Goal: Feedback & Contribution: Contribute content

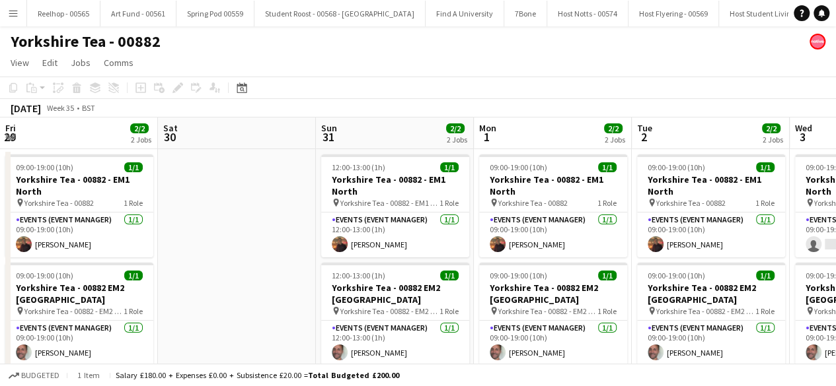
scroll to position [0, 470]
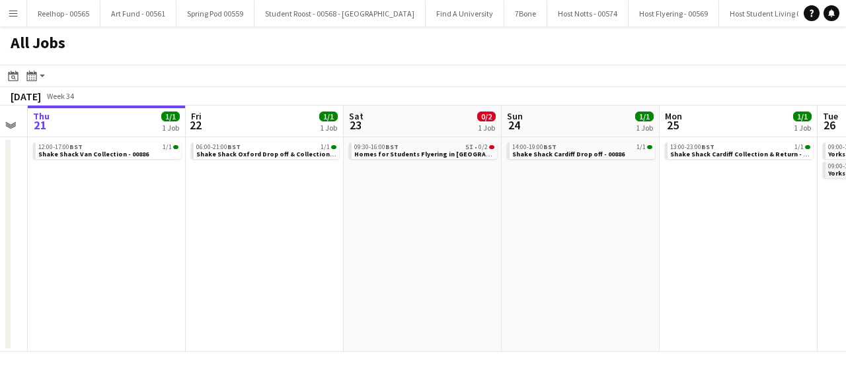
scroll to position [0, 407]
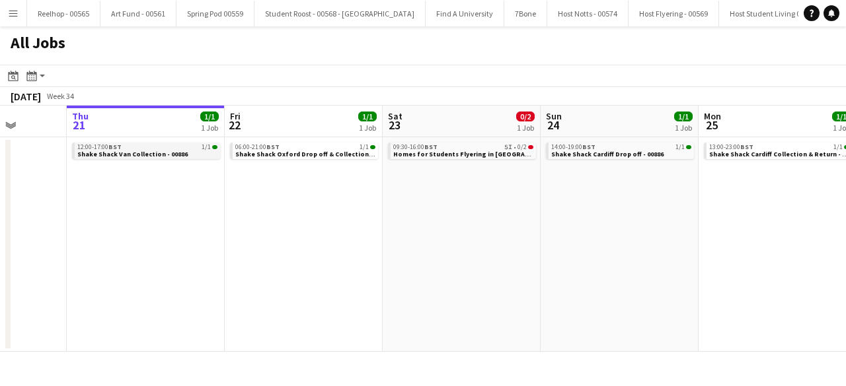
click at [169, 150] on span "Shake Shack Van Collection - 00886" at bounding box center [132, 154] width 110 height 9
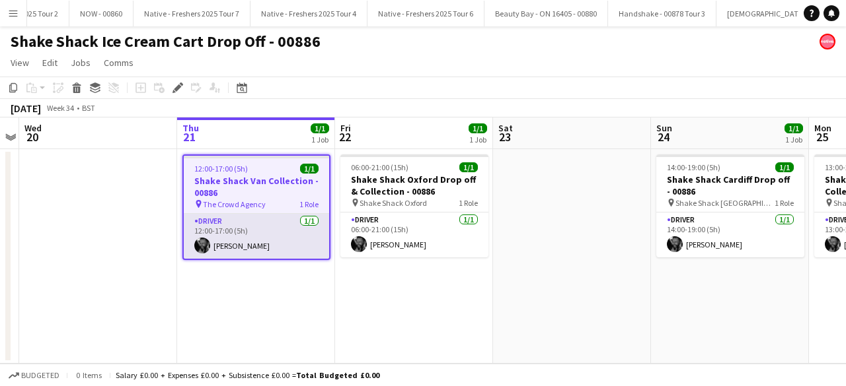
click at [250, 229] on app-card-role "Driver [DATE] 12:00-17:00 (5h) [PERSON_NAME]" at bounding box center [256, 236] width 145 height 45
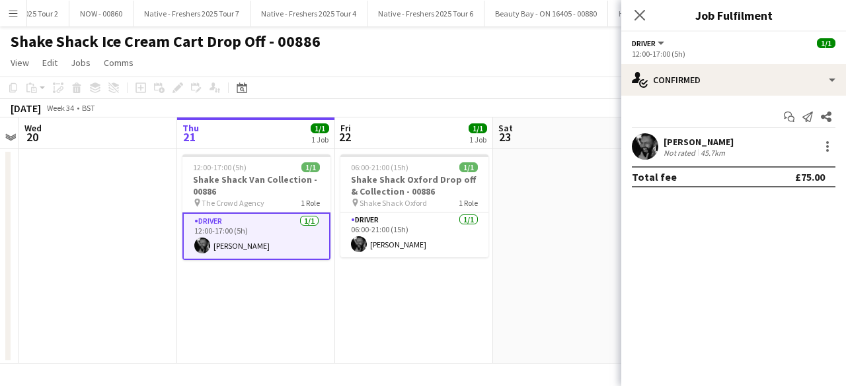
click at [641, 147] on app-user-avatar at bounding box center [645, 146] width 26 height 26
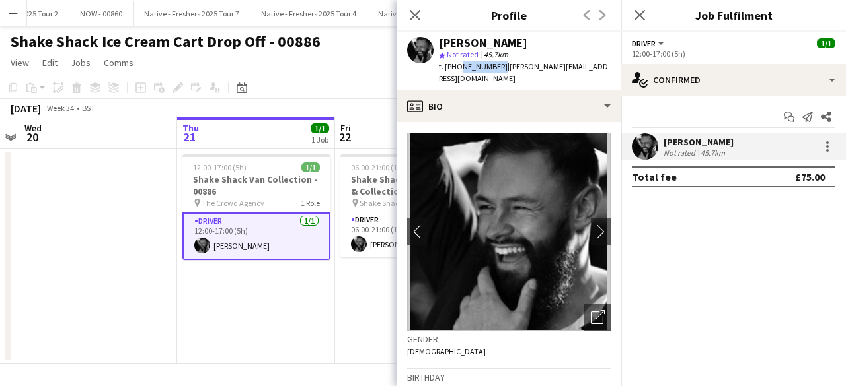
drag, startPoint x: 456, startPoint y: 67, endPoint x: 496, endPoint y: 65, distance: 40.3
click at [496, 65] on span "t. +447933257227" at bounding box center [473, 66] width 69 height 10
copy span "7933257227"
click at [645, 13] on icon "Close pop-in" at bounding box center [639, 15] width 13 height 13
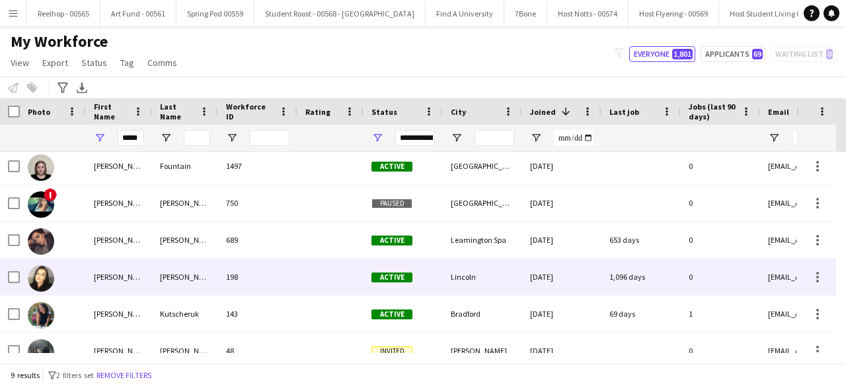
scroll to position [131, 0]
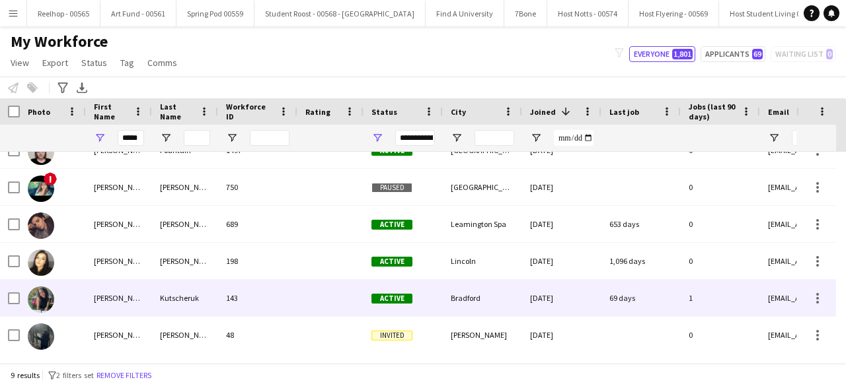
click at [209, 291] on div "Kutscheruk" at bounding box center [185, 298] width 66 height 36
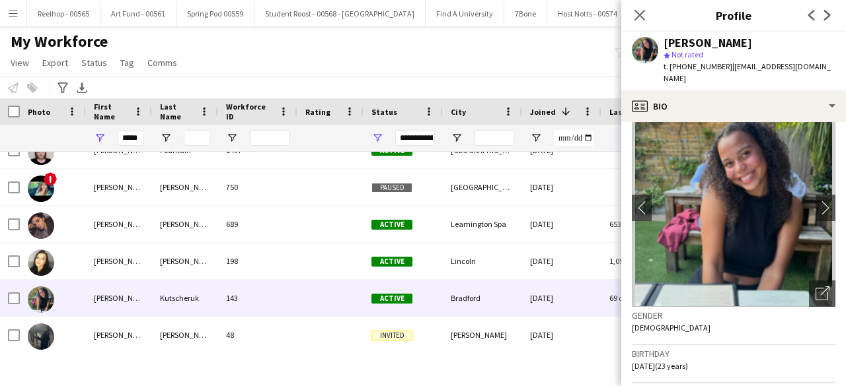
scroll to position [0, 0]
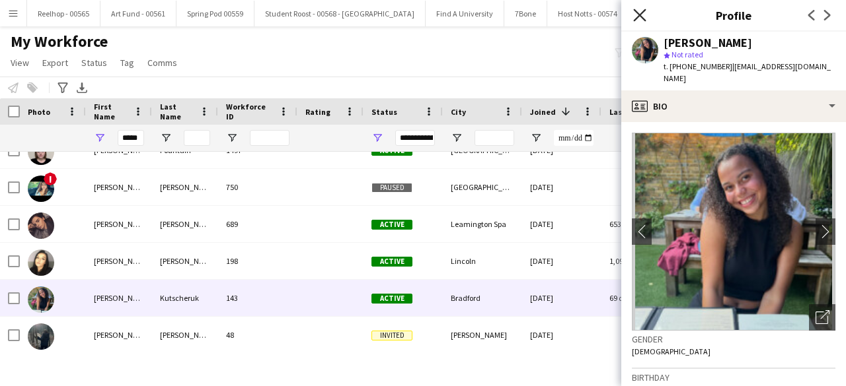
click at [638, 15] on icon at bounding box center [639, 15] width 13 height 13
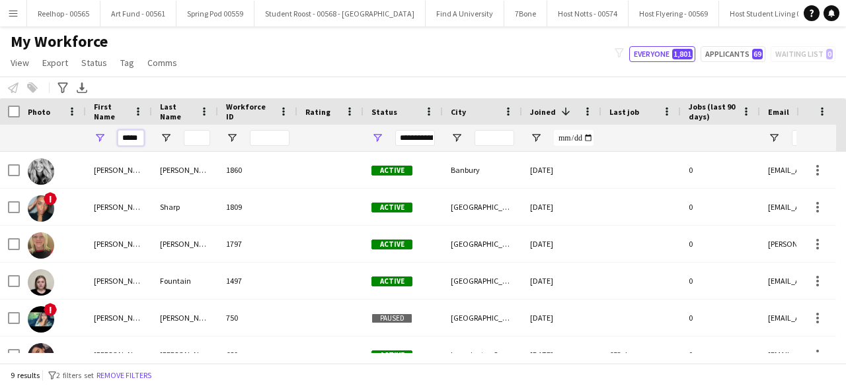
click at [141, 140] on input "*****" at bounding box center [131, 138] width 26 height 16
type input "*"
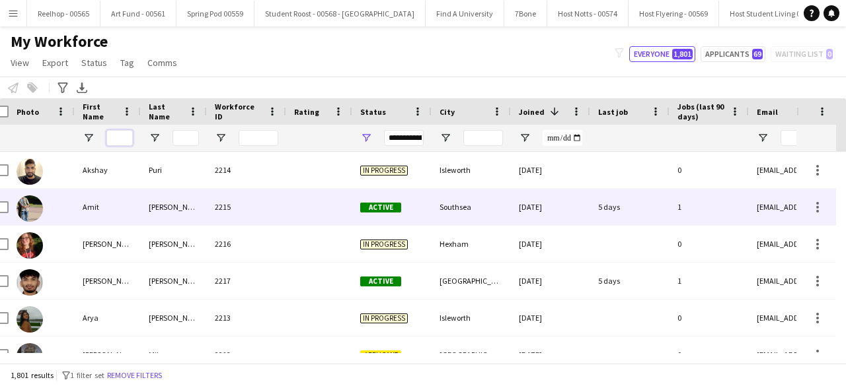
scroll to position [0, 14]
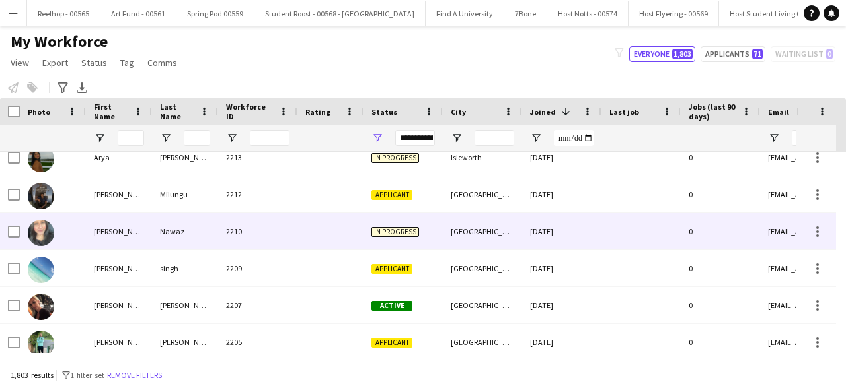
scroll to position [198, 0]
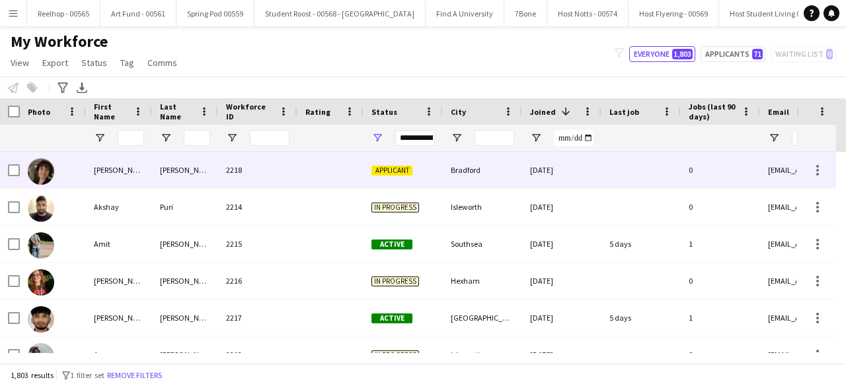
click at [287, 172] on div "2218" at bounding box center [257, 170] width 79 height 36
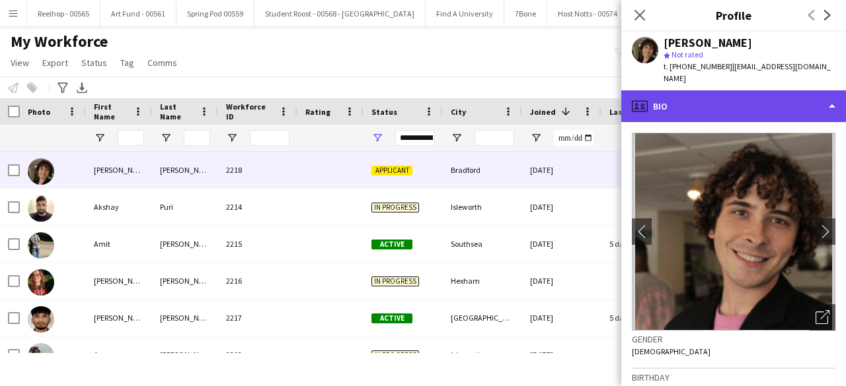
click at [757, 96] on div "profile Bio" at bounding box center [733, 107] width 225 height 32
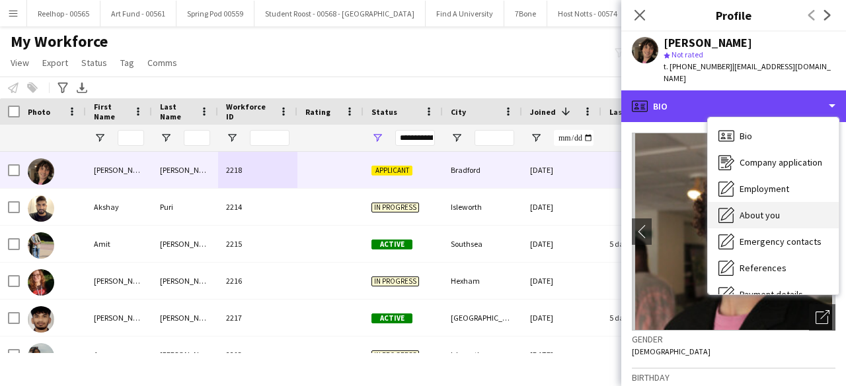
scroll to position [124, 0]
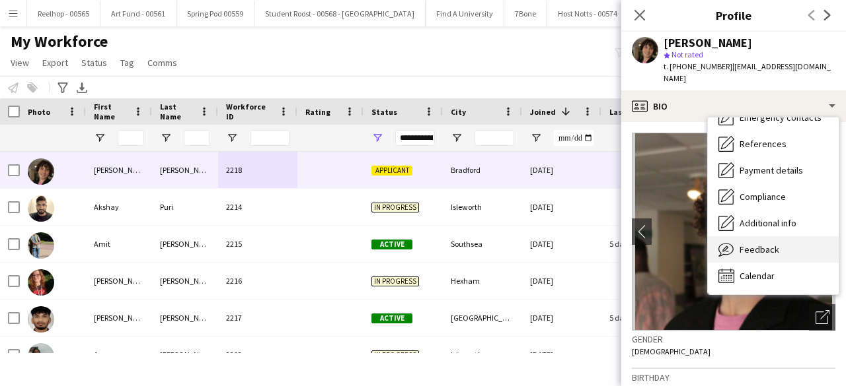
click at [766, 244] on span "Feedback" at bounding box center [759, 250] width 40 height 12
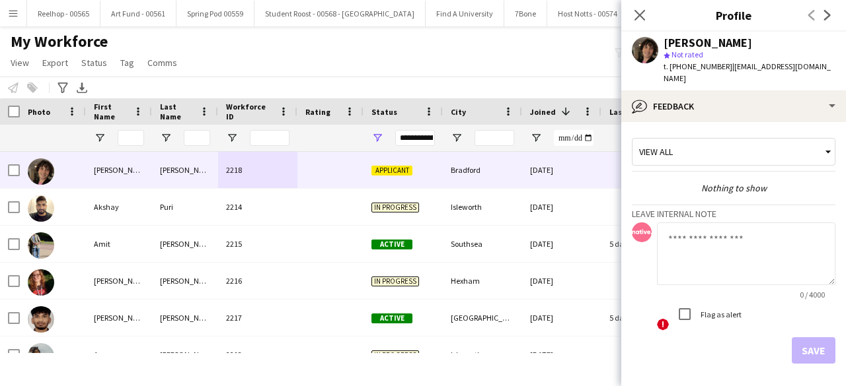
click at [691, 237] on textarea at bounding box center [746, 254] width 178 height 63
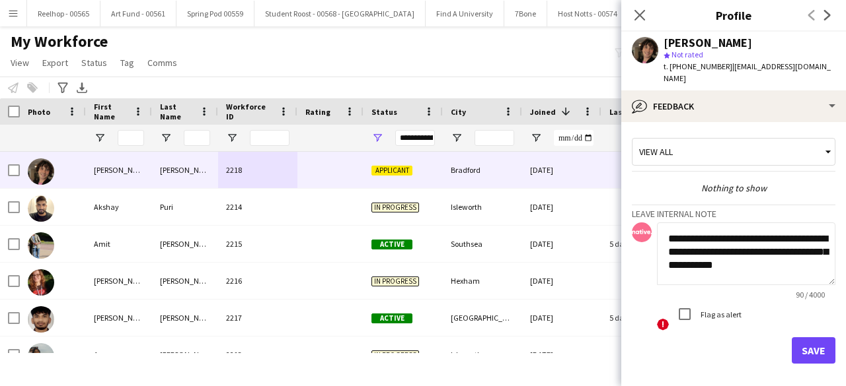
scroll to position [0, 0]
type textarea "**********"
click at [799, 339] on button "Save" at bounding box center [813, 351] width 44 height 26
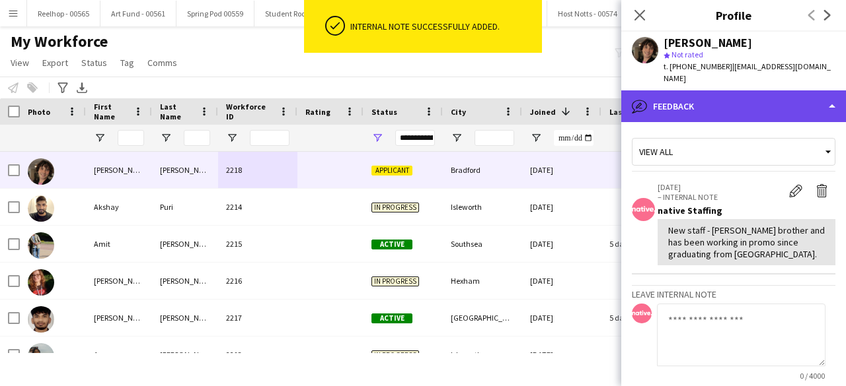
click at [749, 91] on div "bubble-pencil Feedback" at bounding box center [733, 107] width 225 height 32
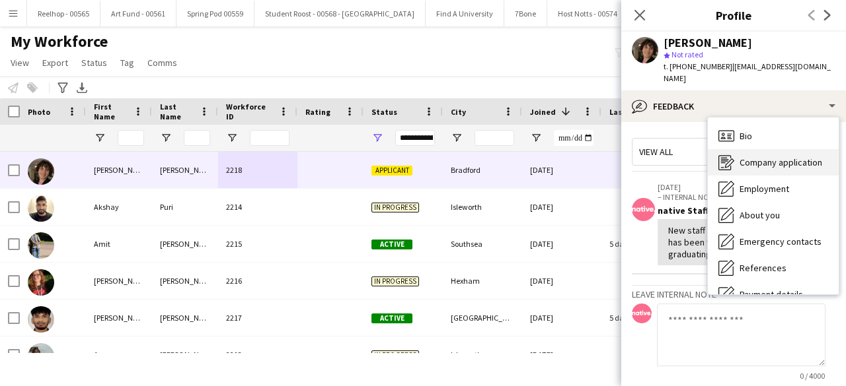
click at [773, 157] on span "Company application" at bounding box center [780, 163] width 83 height 12
